Goal: Answer question/provide support

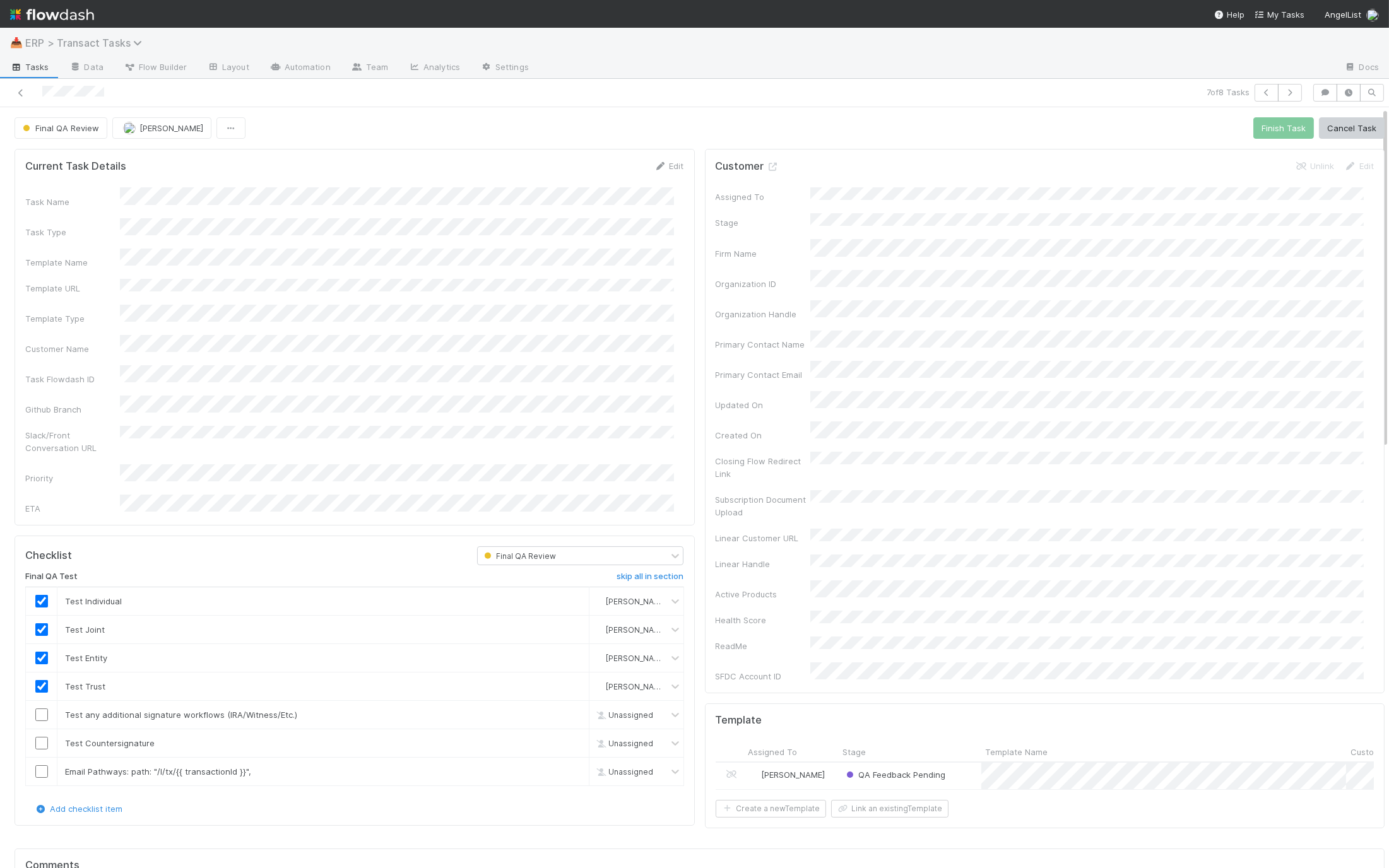
click at [102, 43] on span "ERP > Transact Tasks" at bounding box center [86, 42] width 123 height 13
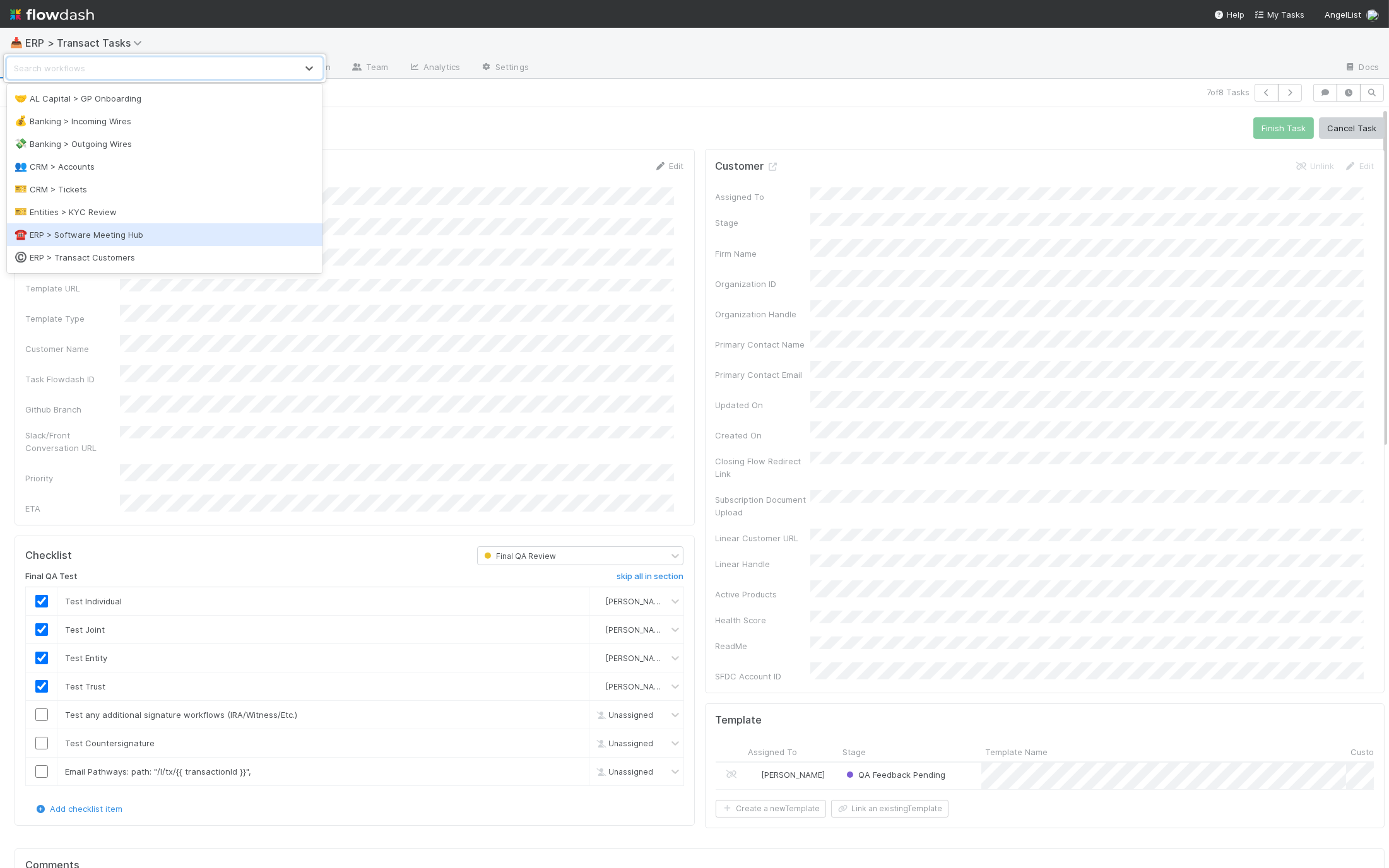
scroll to position [86, 0]
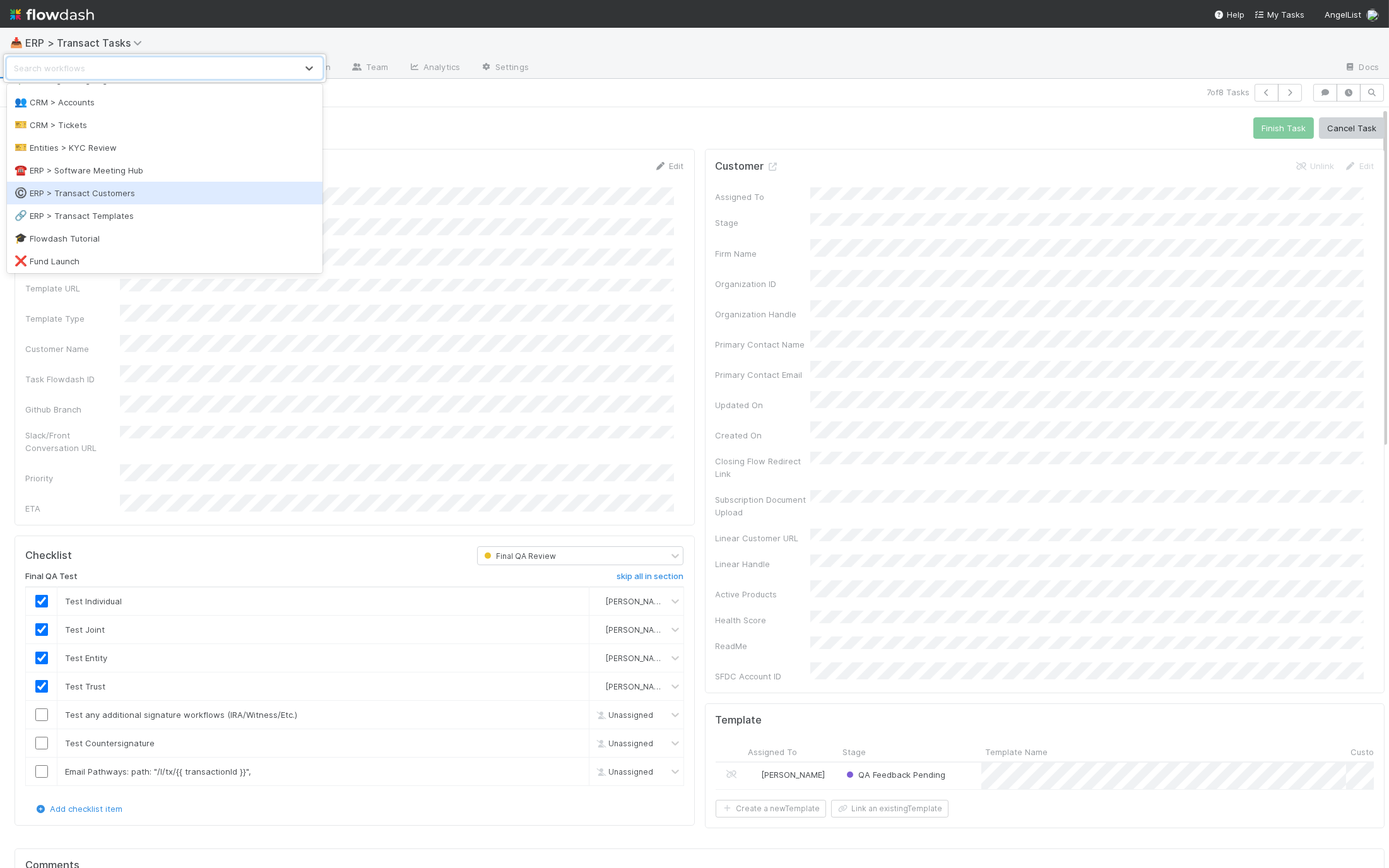
click at [160, 197] on div "©️ ERP > Transact Customers" at bounding box center [165, 192] width 300 height 13
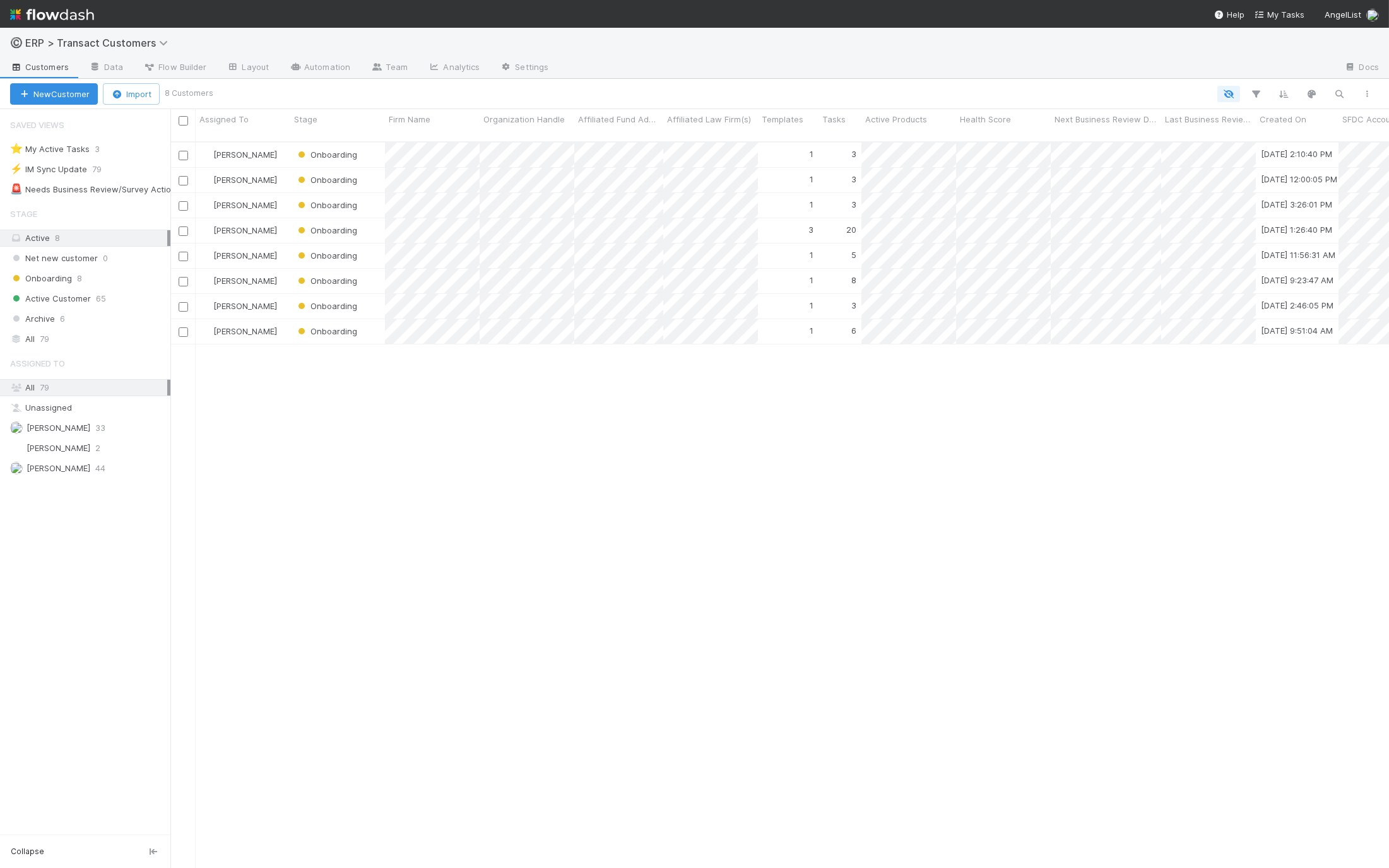
scroll to position [727, 1208]
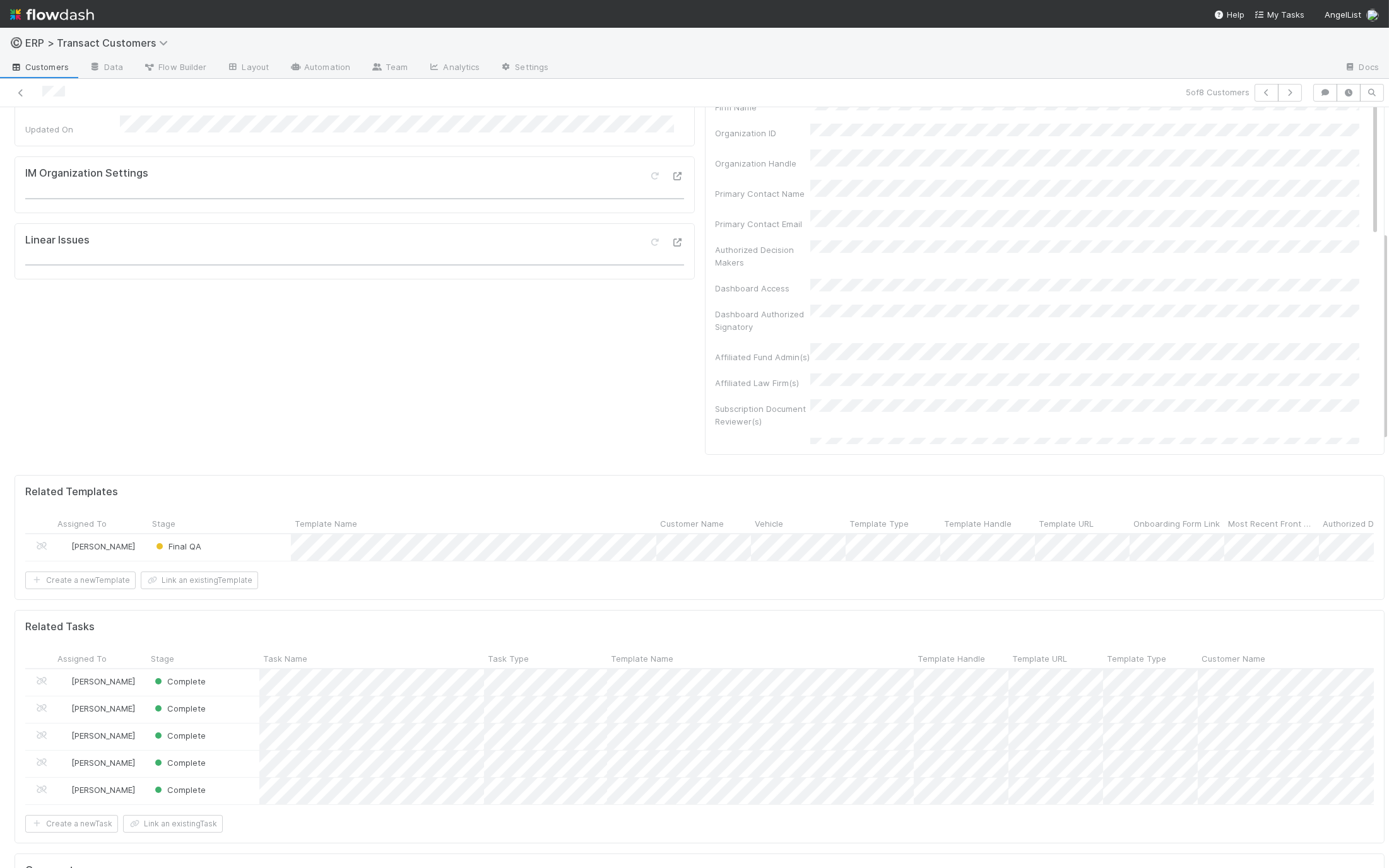
scroll to position [492, 0]
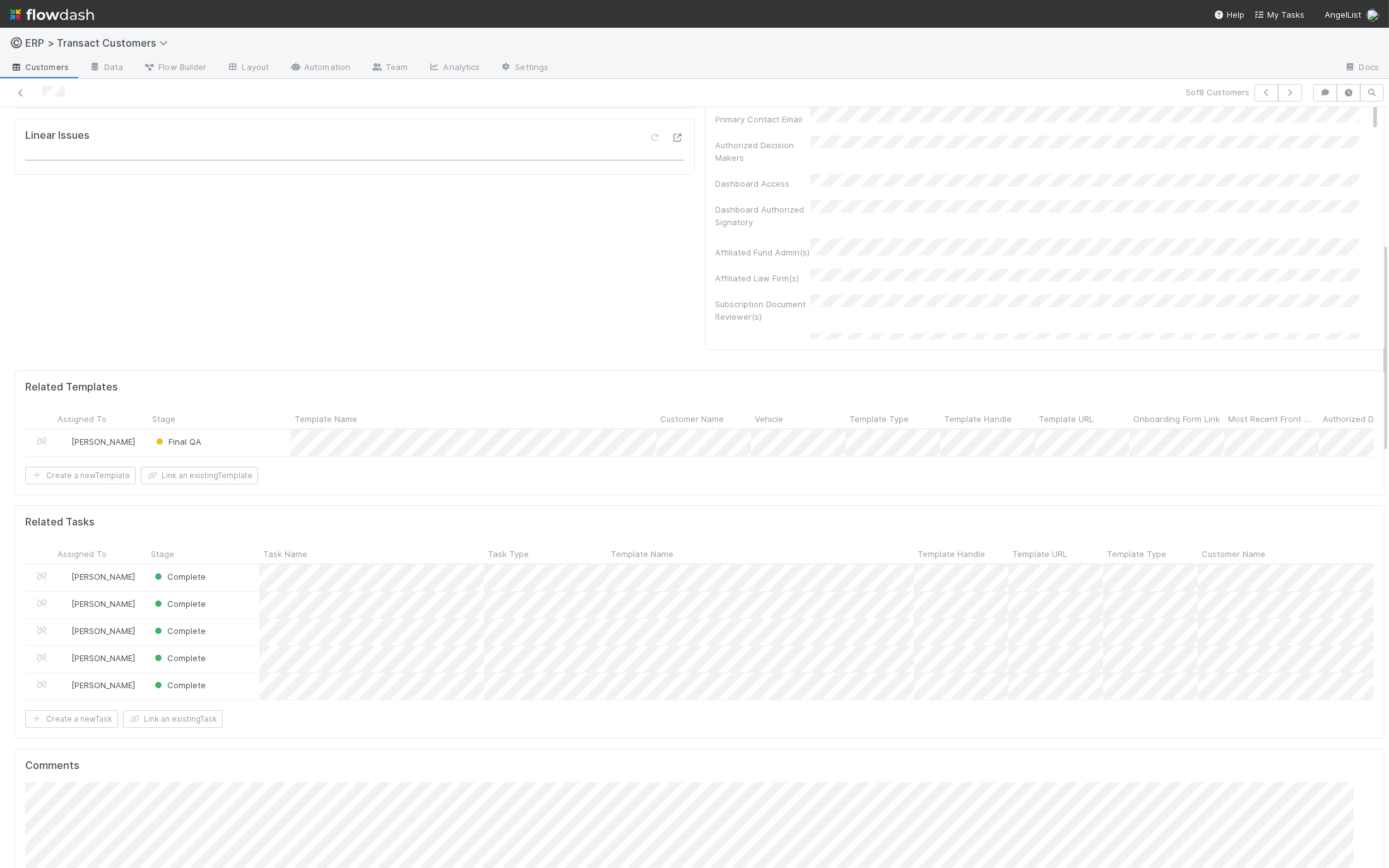
click at [239, 437] on div "Final QA" at bounding box center [219, 442] width 142 height 26
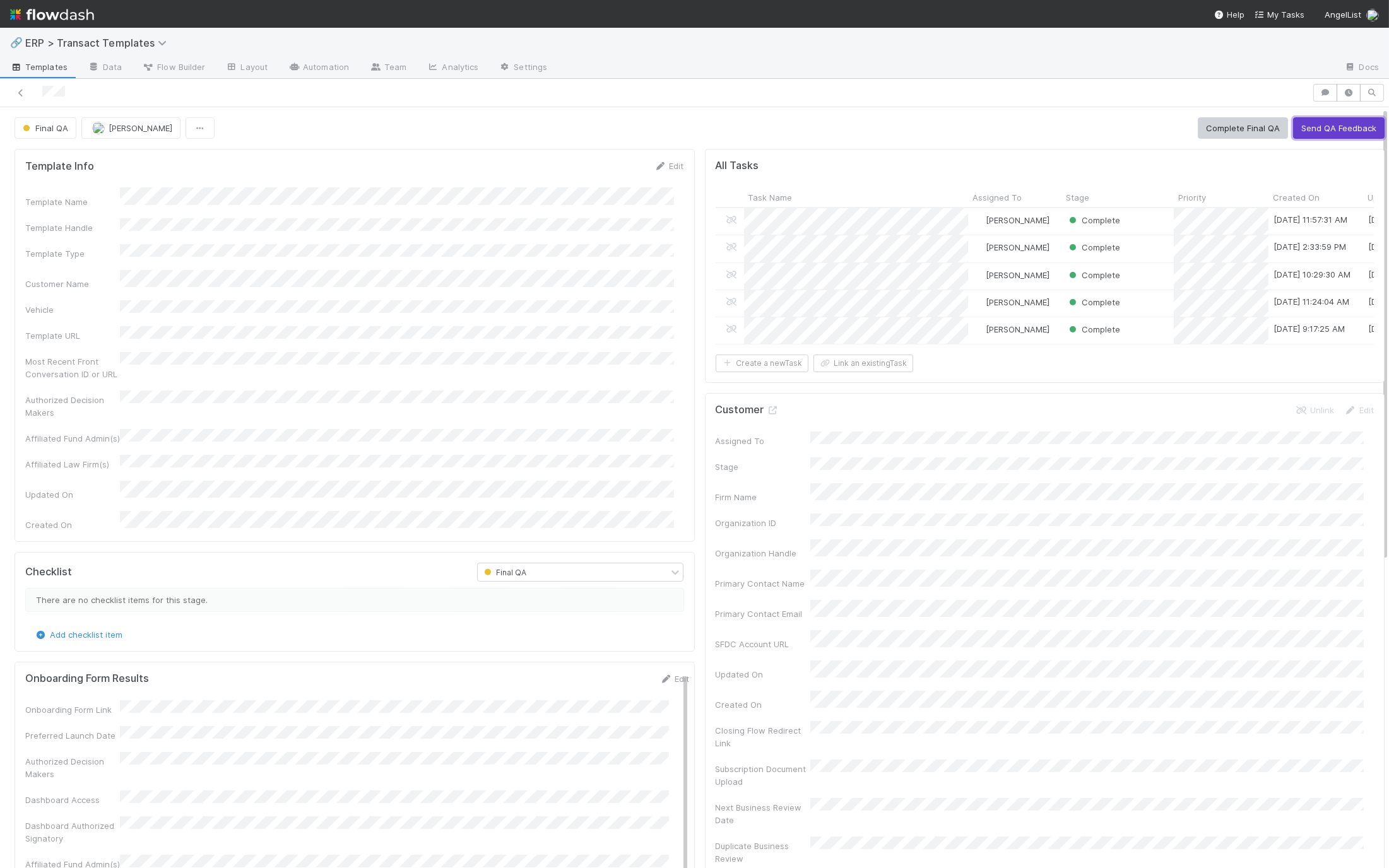
click at [1311, 130] on button "Send QA Feedback" at bounding box center [1338, 128] width 91 height 22
click at [974, 353] on icon at bounding box center [979, 357] width 13 height 8
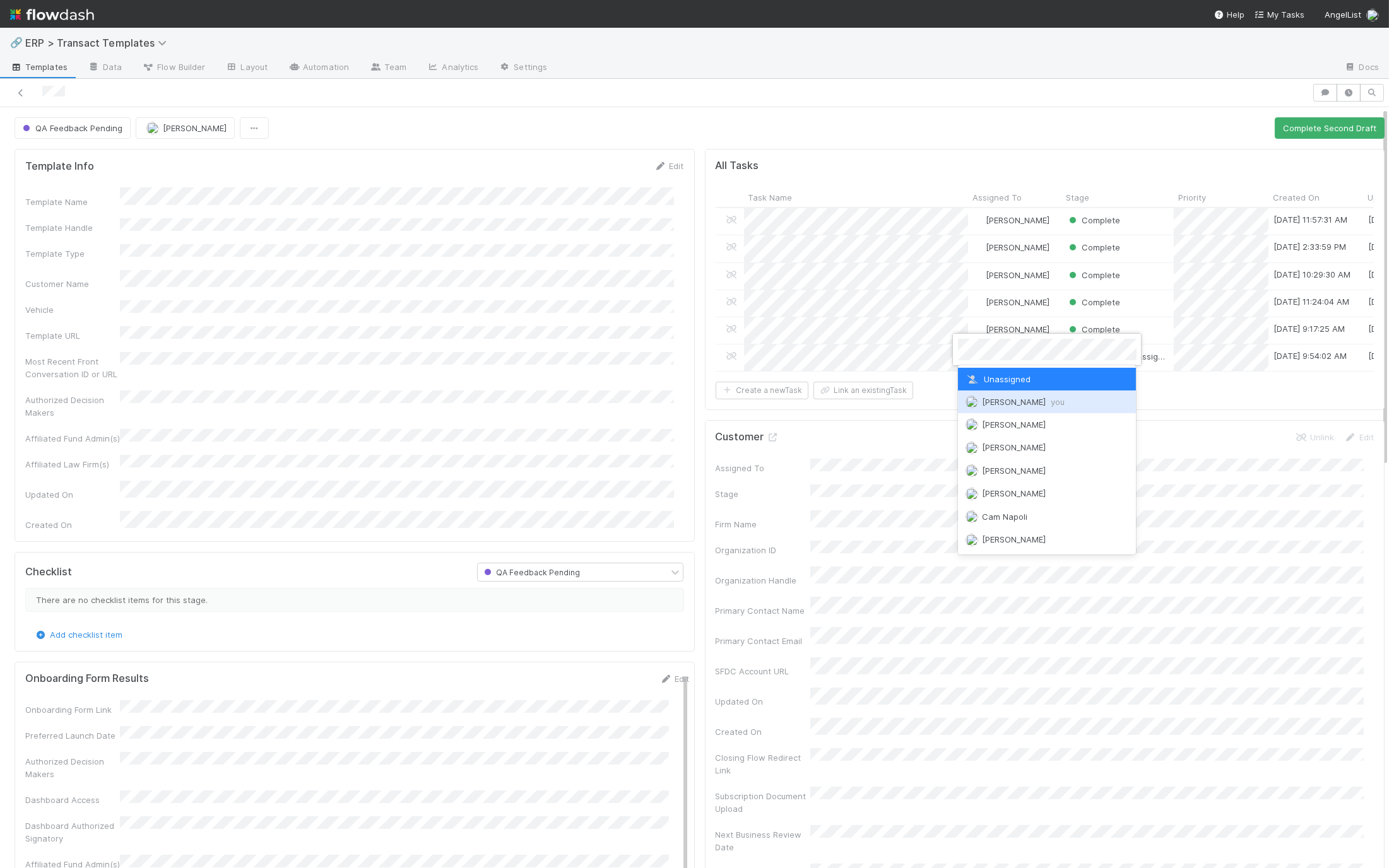
click at [979, 395] on div "[PERSON_NAME] you" at bounding box center [1047, 401] width 179 height 23
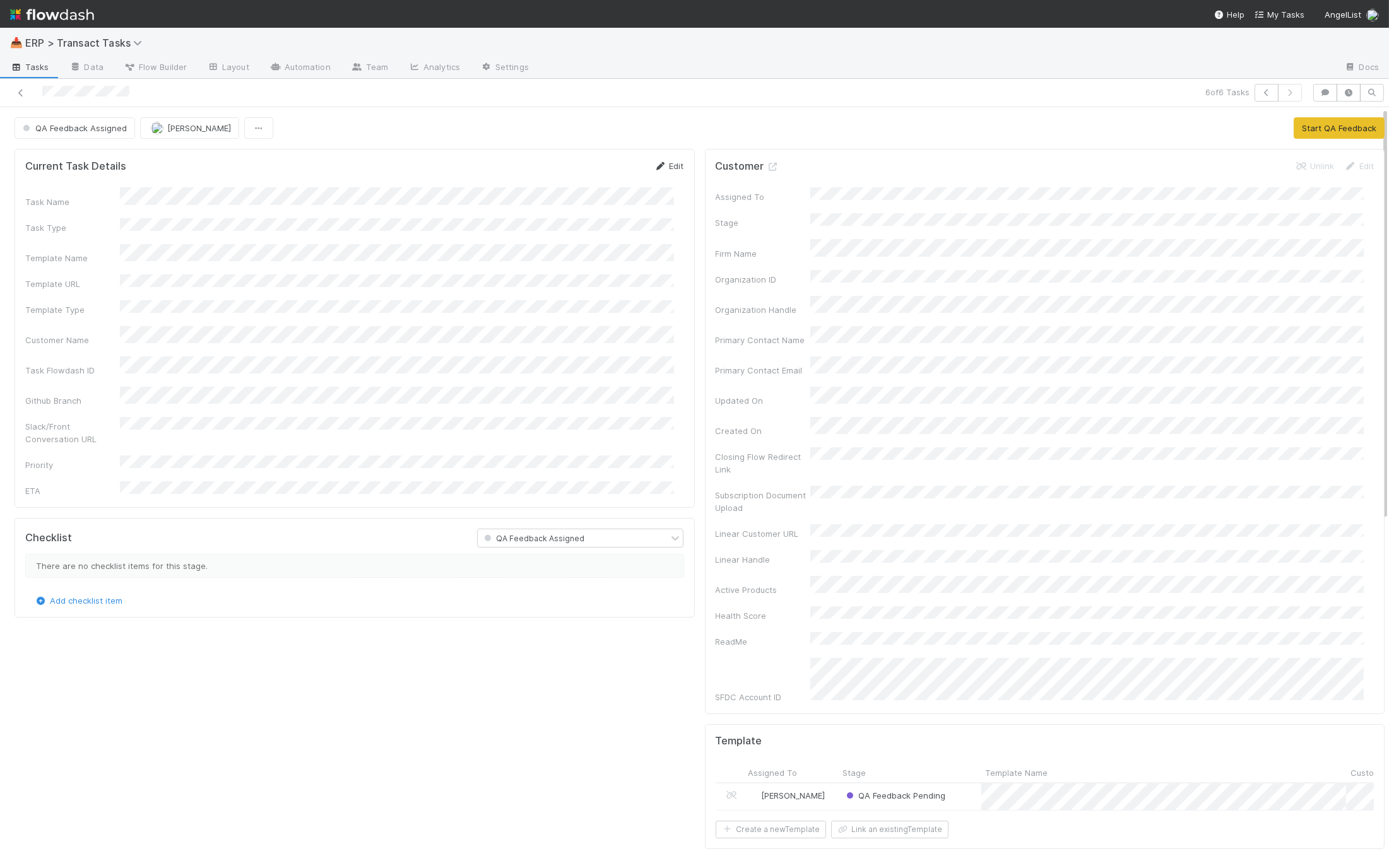
click at [654, 162] on icon at bounding box center [660, 166] width 13 height 8
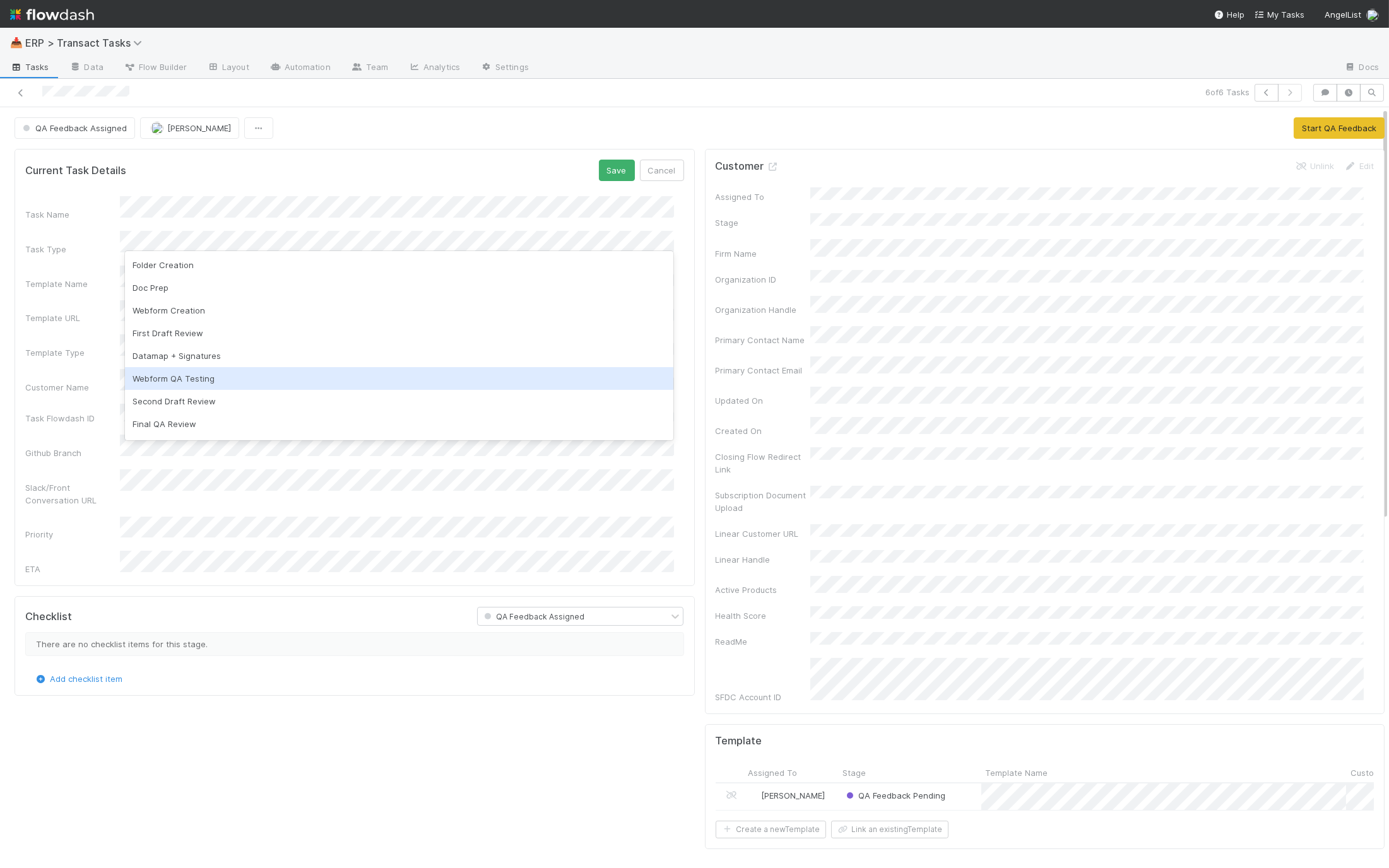
scroll to position [179, 0]
click at [279, 383] on div "Existing template update: web form (without sub doc update)" at bounding box center [399, 382] width 549 height 23
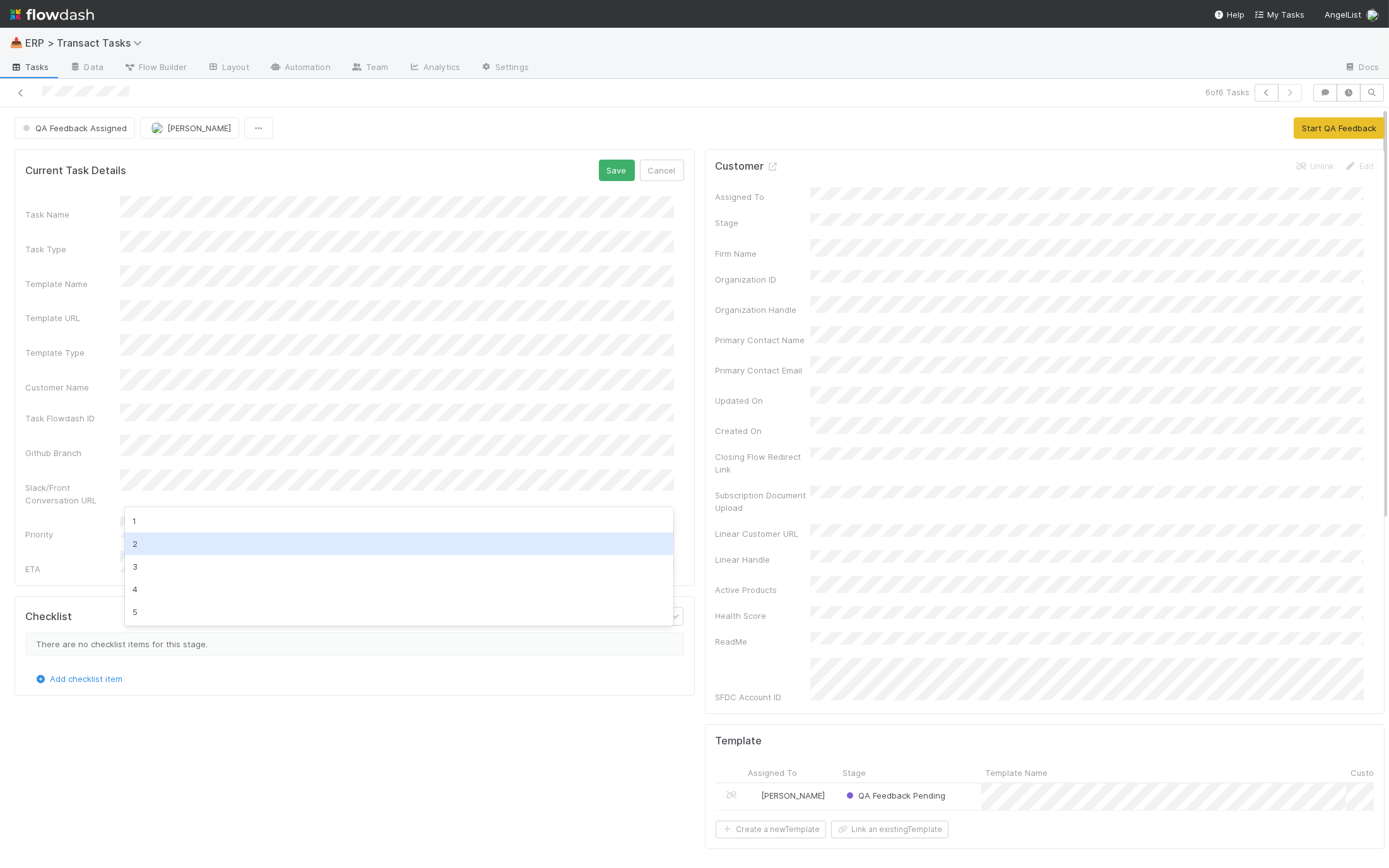
click at [169, 547] on div "2" at bounding box center [399, 543] width 549 height 23
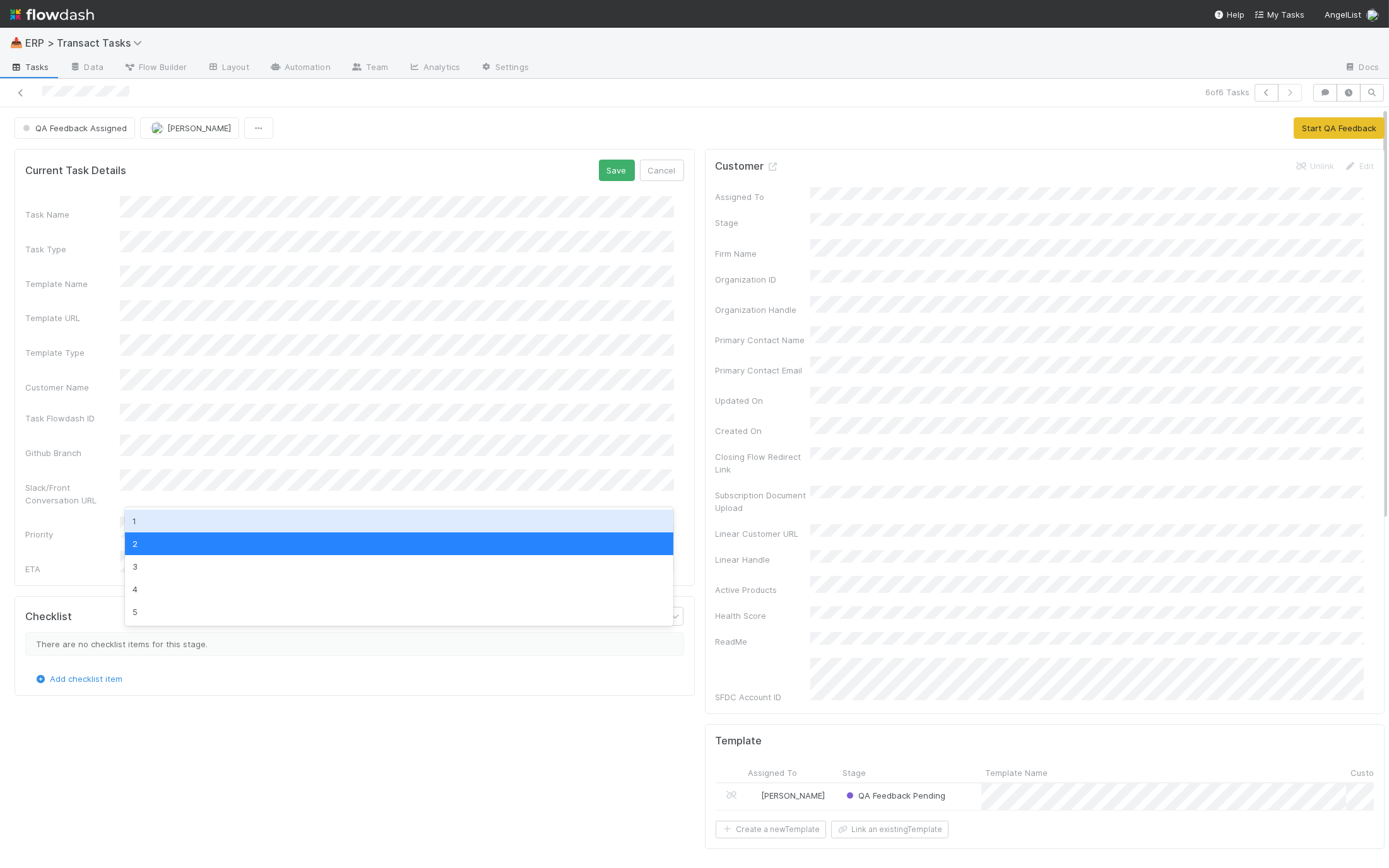
click at [160, 524] on div "1" at bounding box center [399, 521] width 549 height 23
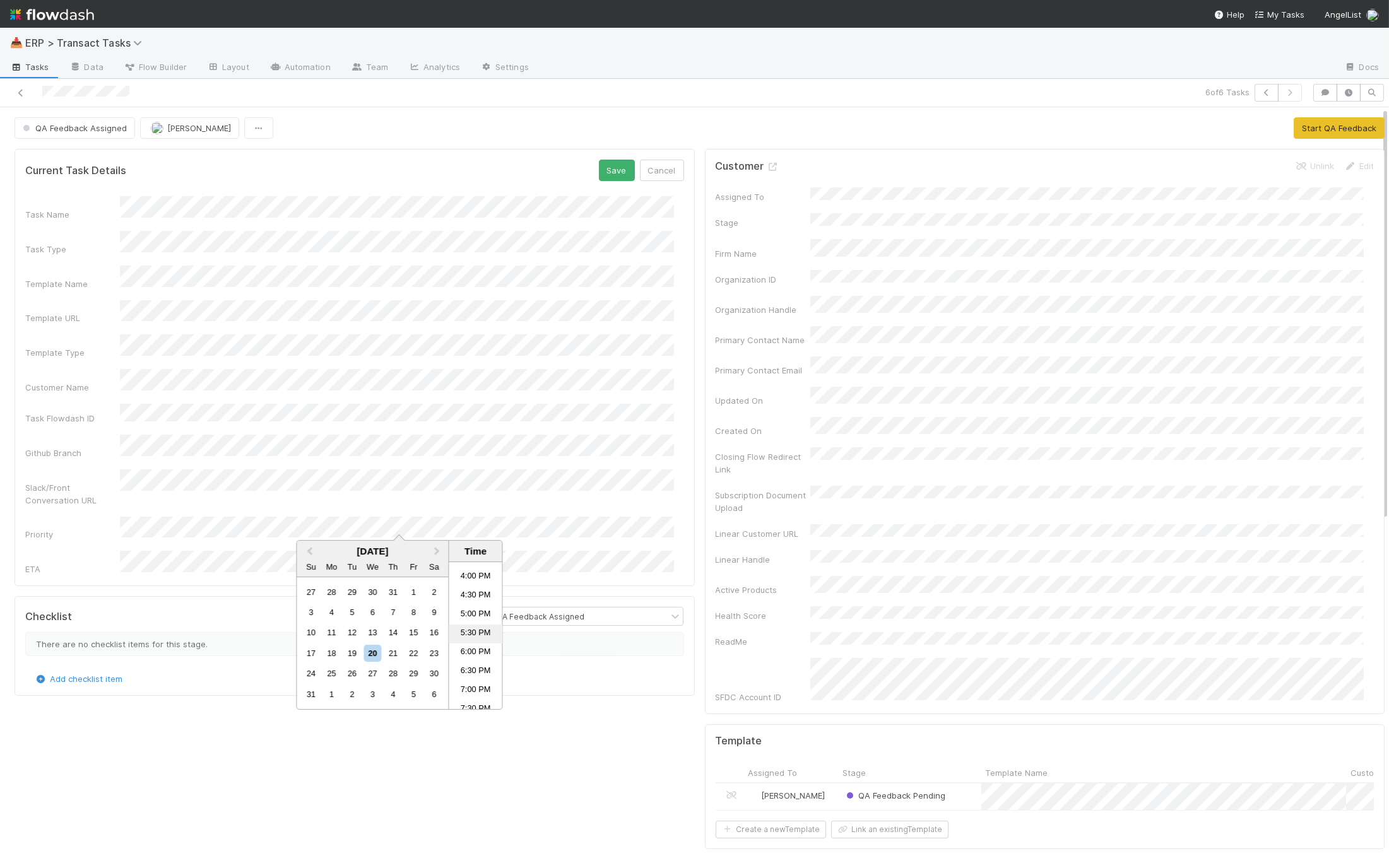
scroll to position [604, 0]
click at [473, 630] on li "5:30 PM" at bounding box center [476, 629] width 54 height 19
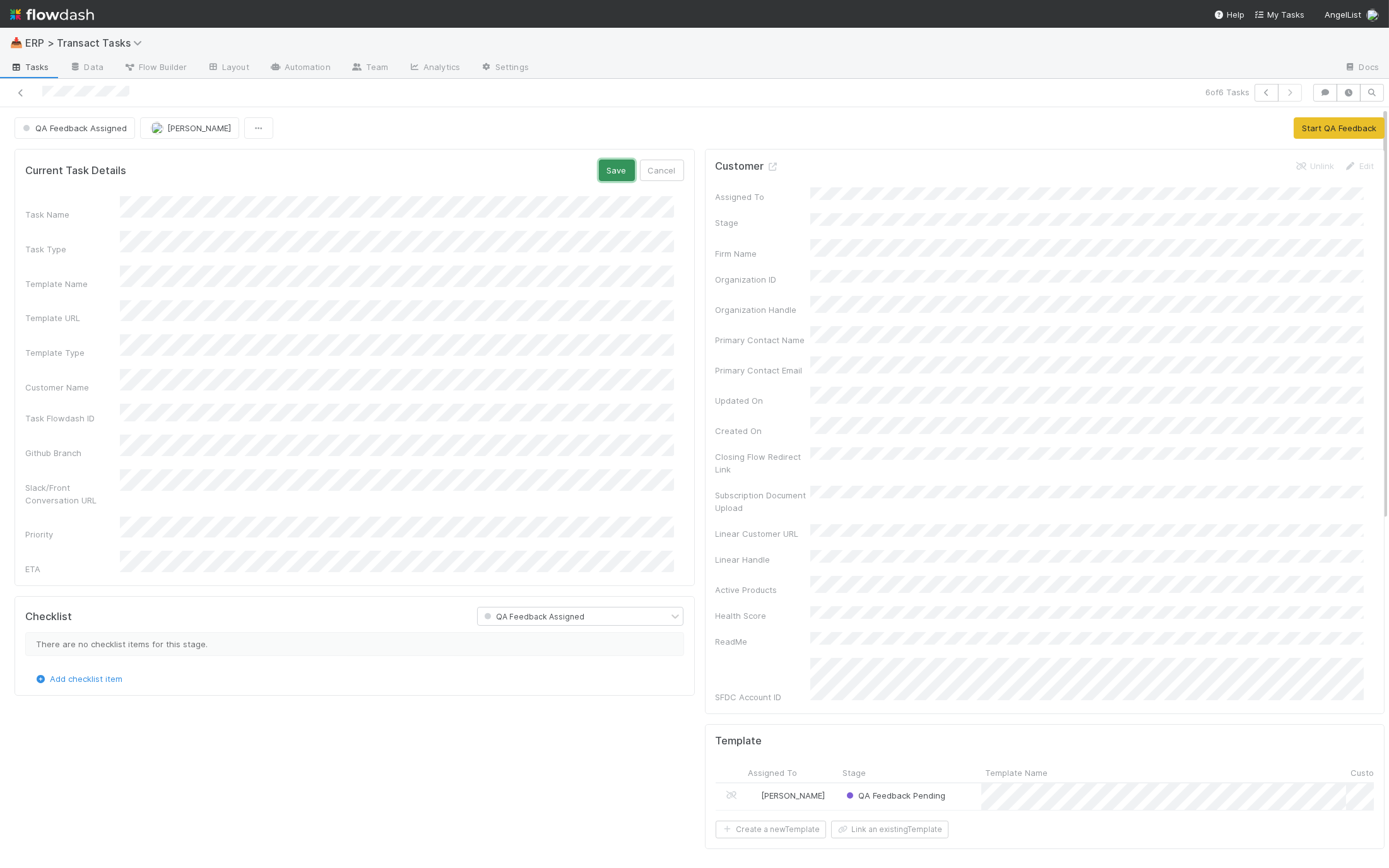
click at [614, 165] on button "Save" at bounding box center [616, 171] width 36 height 22
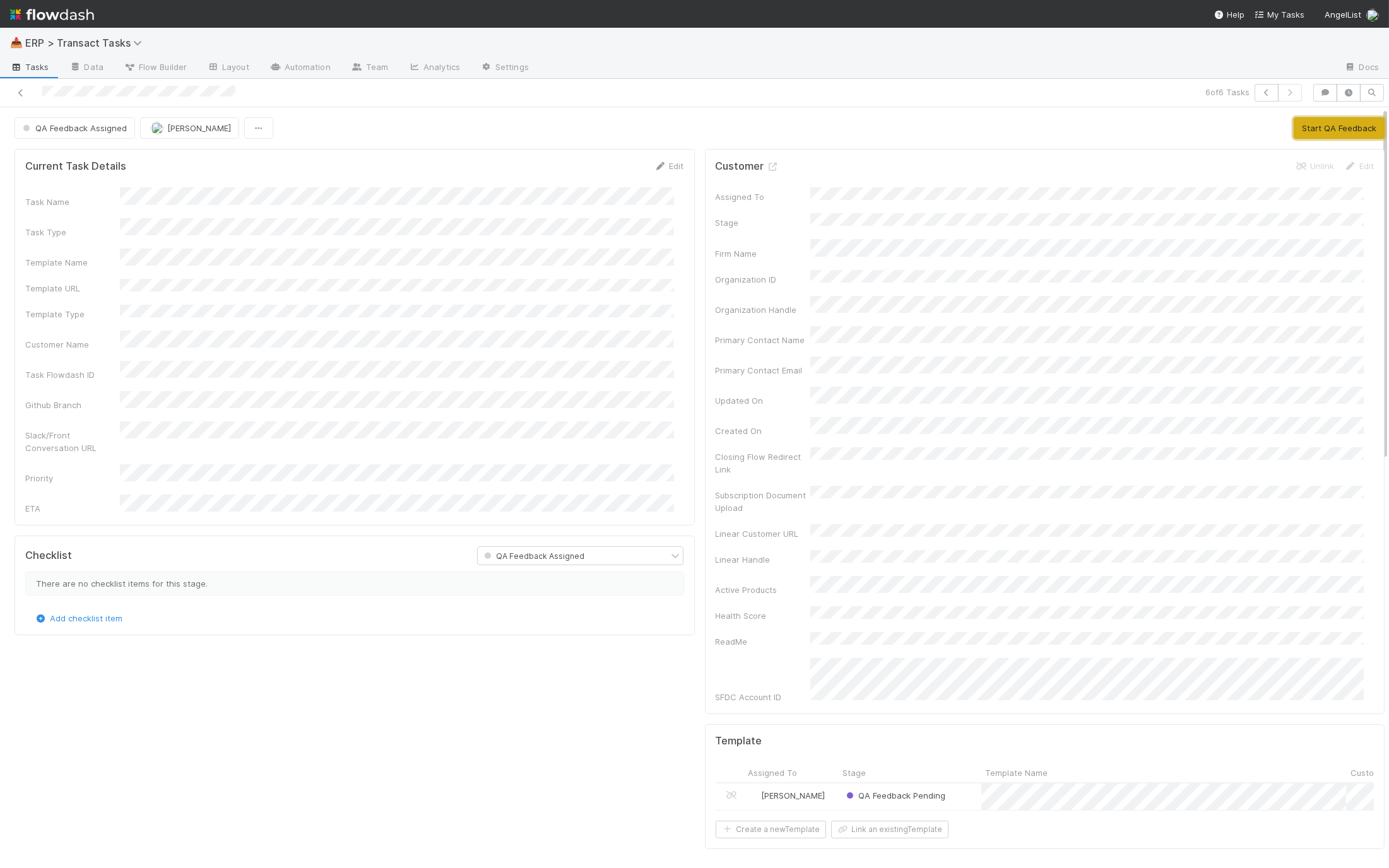
click at [1325, 123] on button "Start QA Feedback" at bounding box center [1339, 128] width 91 height 22
